Goal: Task Accomplishment & Management: Manage account settings

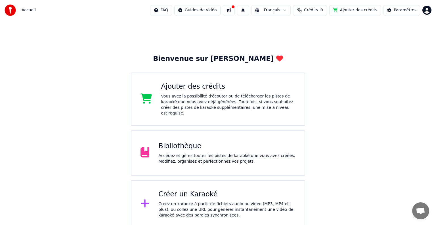
click at [219, 202] on div "Créez un karaoké à partir de fichiers audio ou vidéo (MP3, MP4 et plus), ou col…" at bounding box center [226, 210] width 137 height 17
click at [249, 131] on div "Bibliothèque Accédez et gérez toutes les pistes de karaoké que vous avez créées…" at bounding box center [218, 153] width 174 height 45
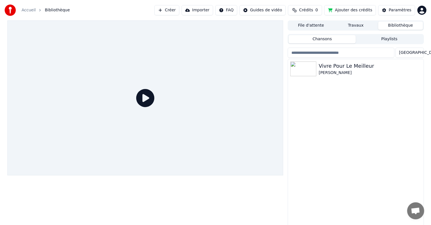
click at [321, 26] on button "File d'attente" at bounding box center [311, 26] width 45 height 8
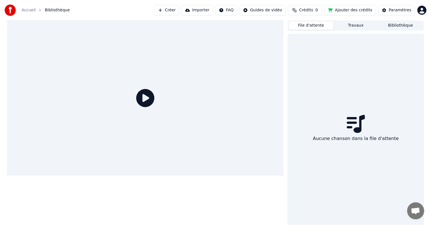
click at [361, 25] on button "Travaux" at bounding box center [356, 26] width 45 height 8
click at [406, 24] on button "Bibliothèque" at bounding box center [400, 26] width 45 height 8
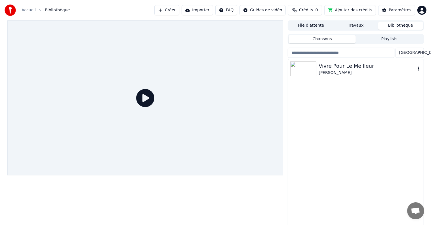
click at [373, 68] on div "Vivre Pour Le Meilleur" at bounding box center [367, 66] width 97 height 8
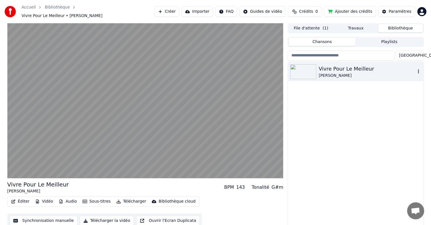
click at [373, 68] on div "Vivre Pour Le Meilleur" at bounding box center [367, 69] width 97 height 8
click at [387, 40] on button "Playlists" at bounding box center [389, 42] width 67 height 8
click at [331, 40] on button "Chansons" at bounding box center [322, 42] width 67 height 8
click at [421, 69] on icon "button" at bounding box center [419, 71] width 6 height 5
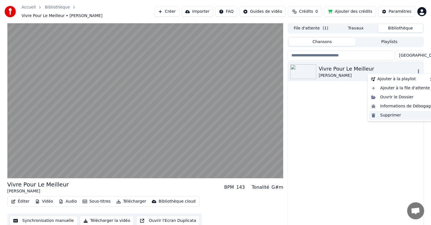
click at [396, 118] on div "Supprimer" at bounding box center [402, 115] width 67 height 9
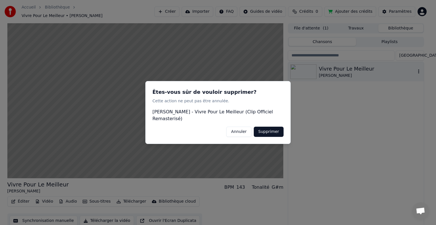
click at [277, 130] on button "Supprimer" at bounding box center [269, 132] width 30 height 10
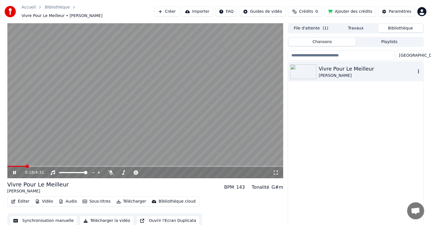
click at [15, 171] on icon at bounding box center [14, 172] width 3 height 3
click at [309, 24] on button "File d'attente ( 1 )" at bounding box center [311, 28] width 45 height 8
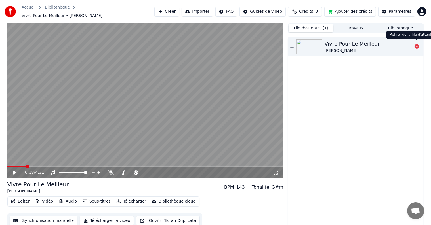
click at [417, 45] on icon at bounding box center [417, 46] width 5 height 5
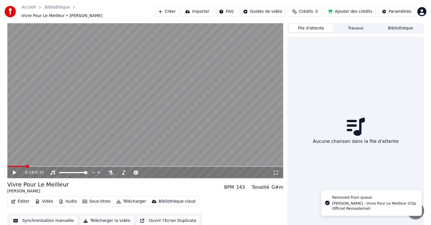
click at [358, 24] on button "Travaux" at bounding box center [356, 28] width 45 height 8
click at [406, 27] on button "Bibliothèque" at bounding box center [400, 28] width 45 height 8
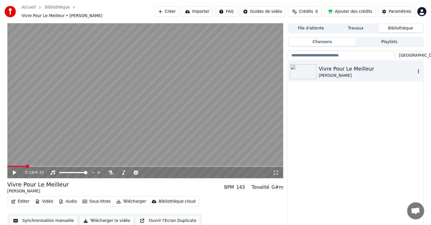
click at [418, 69] on icon "button" at bounding box center [419, 71] width 6 height 5
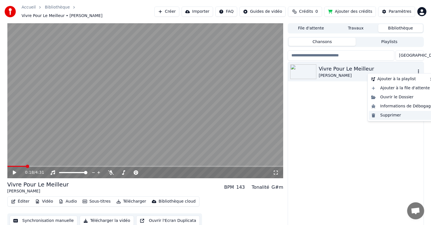
click at [396, 116] on div "Supprimer" at bounding box center [402, 115] width 67 height 9
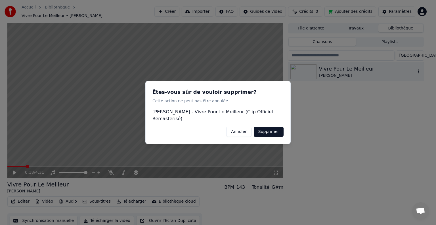
click at [266, 133] on button "Supprimer" at bounding box center [269, 132] width 30 height 10
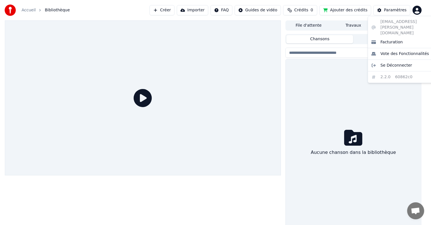
click at [424, 11] on html "Accueil Bibliothèque Créer Importer FAQ Guides de vidéo Crédits 0 Ajouter des c…" at bounding box center [215, 112] width 431 height 225
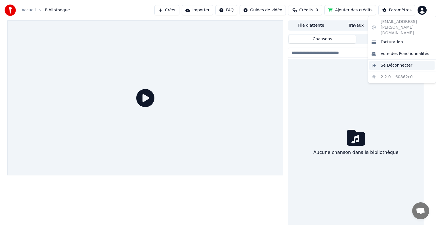
click at [400, 63] on span "Se Déconnecter" at bounding box center [397, 66] width 32 height 6
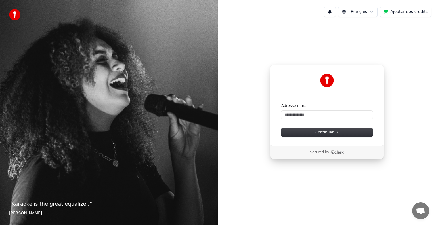
click at [313, 110] on div "Adresse e-mail" at bounding box center [326, 111] width 91 height 16
click at [311, 114] on input "Adresse e-mail" at bounding box center [326, 115] width 91 height 9
click at [303, 132] on button "Continuer" at bounding box center [326, 132] width 91 height 9
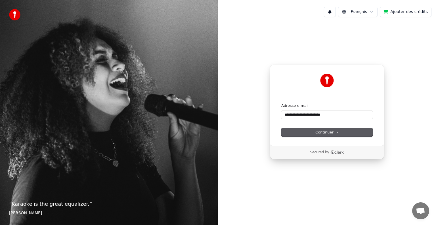
type input "**********"
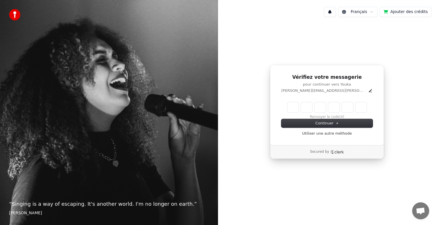
click at [294, 109] on input "Enter verification code" at bounding box center [327, 108] width 80 height 10
type input "******"
